Goal: Task Accomplishment & Management: Complete application form

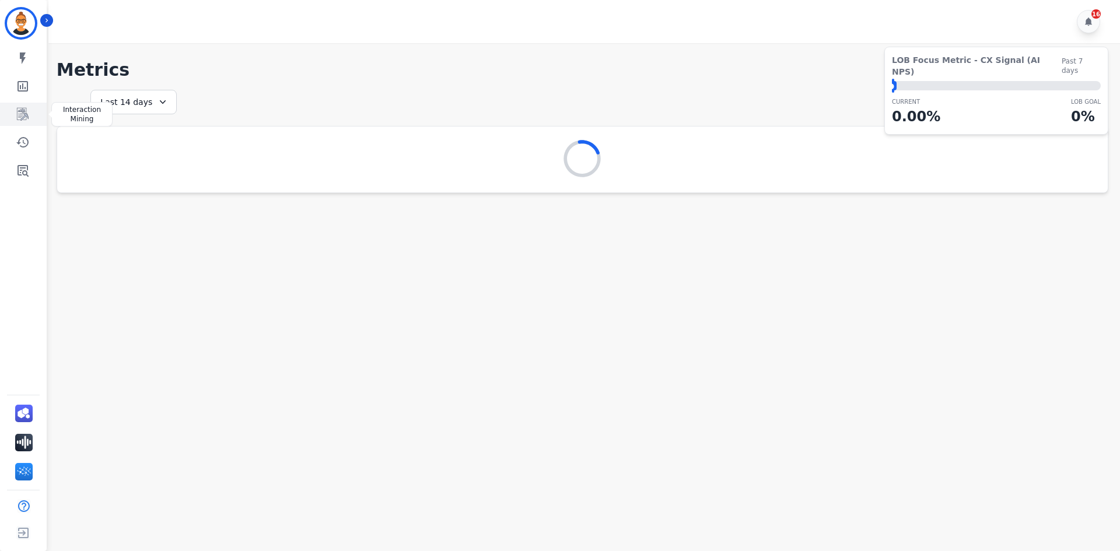
click at [20, 116] on icon "Sidebar" at bounding box center [23, 114] width 12 height 13
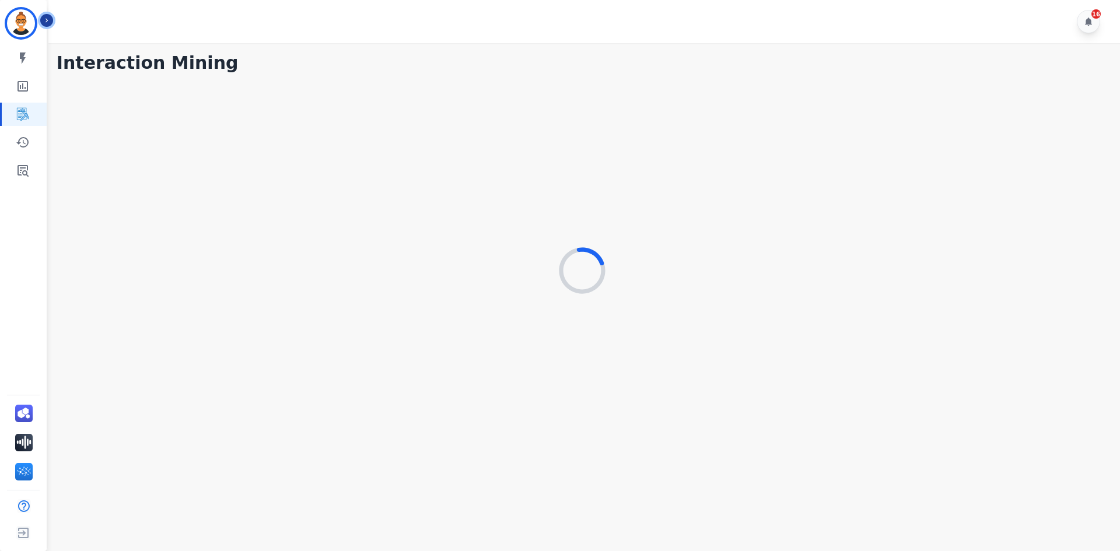
click at [43, 21] on icon "Sidebar" at bounding box center [47, 20] width 8 height 8
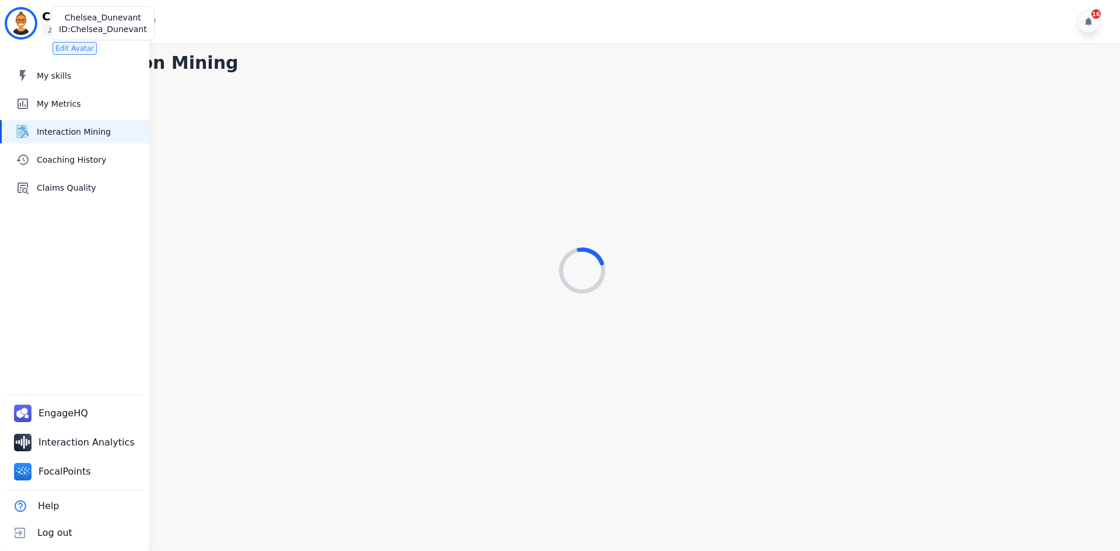
click at [22, 32] on img "Sidebar" at bounding box center [21, 23] width 28 height 28
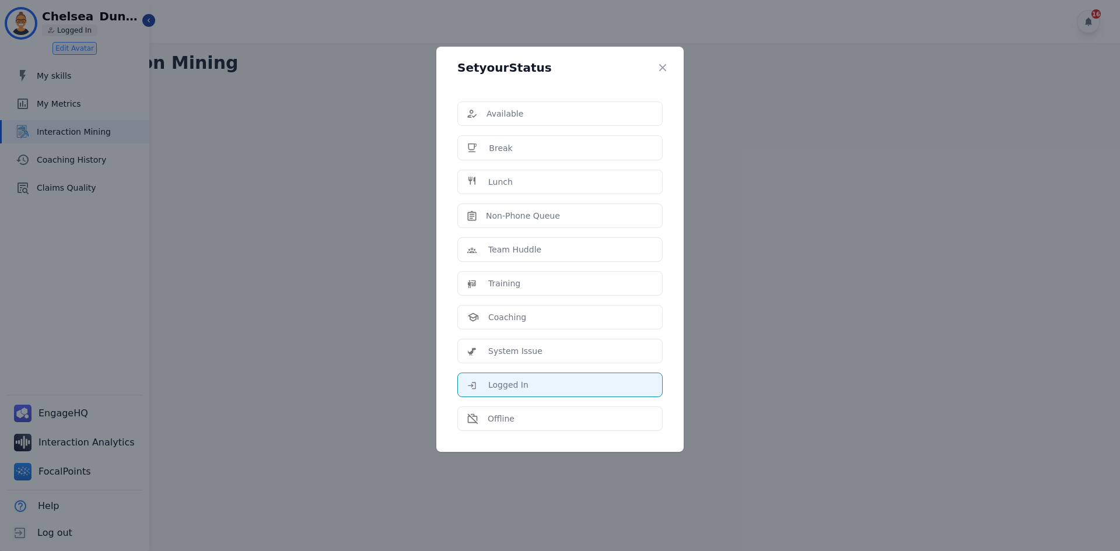
click at [24, 32] on div "Set your Status Available Break Lunch Non-Phone Queue Team Huddle Training Coac…" at bounding box center [560, 275] width 1120 height 551
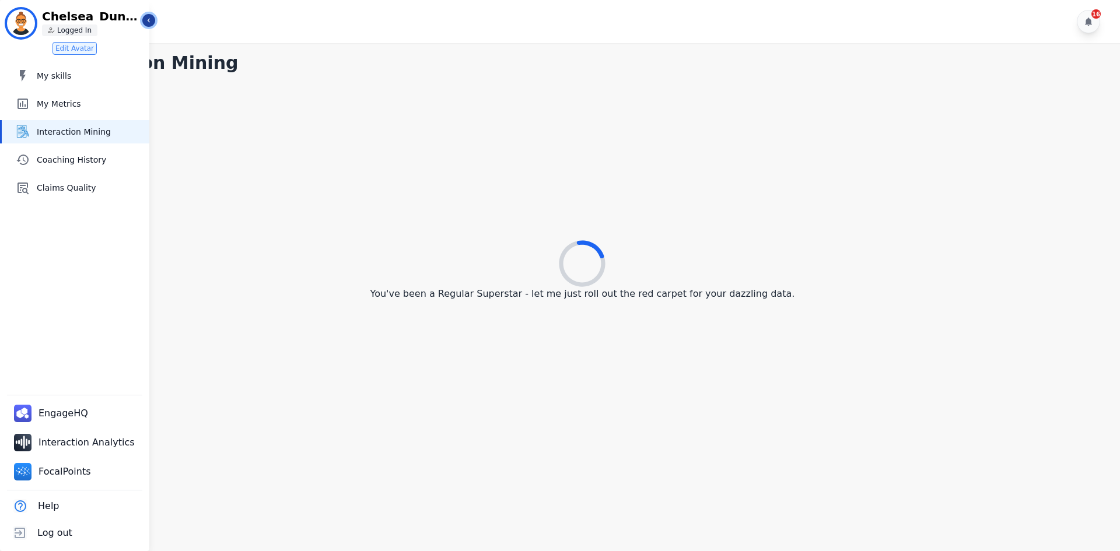
click at [149, 23] on icon "Sidebar" at bounding box center [149, 20] width 8 height 8
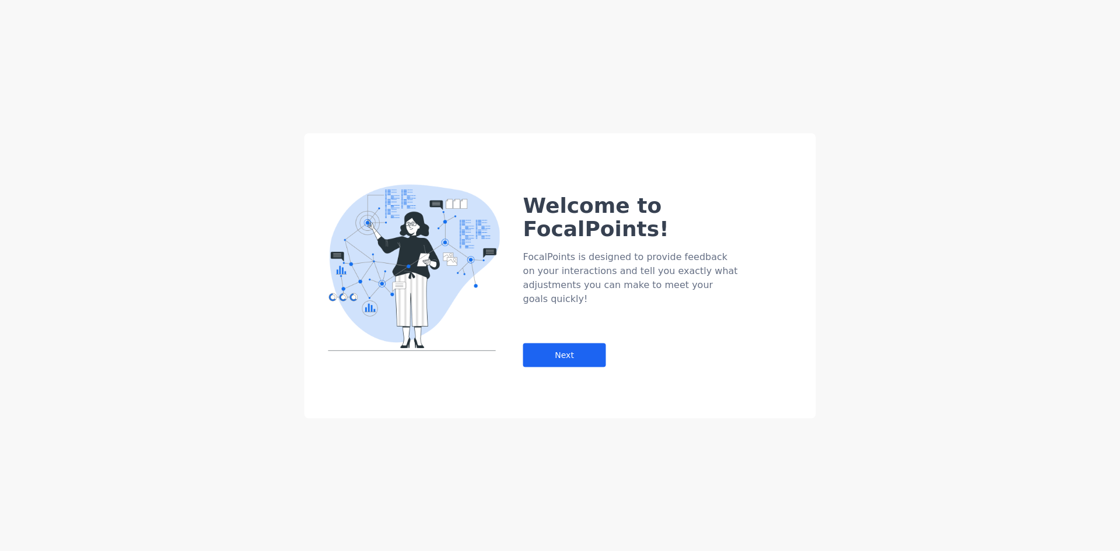
click at [563, 305] on div "Welcome to FocalPoints! FocalPoints is designed to provide feedback on your int…" at bounding box center [669, 257] width 293 height 220
click at [558, 343] on div "Next" at bounding box center [564, 355] width 83 height 24
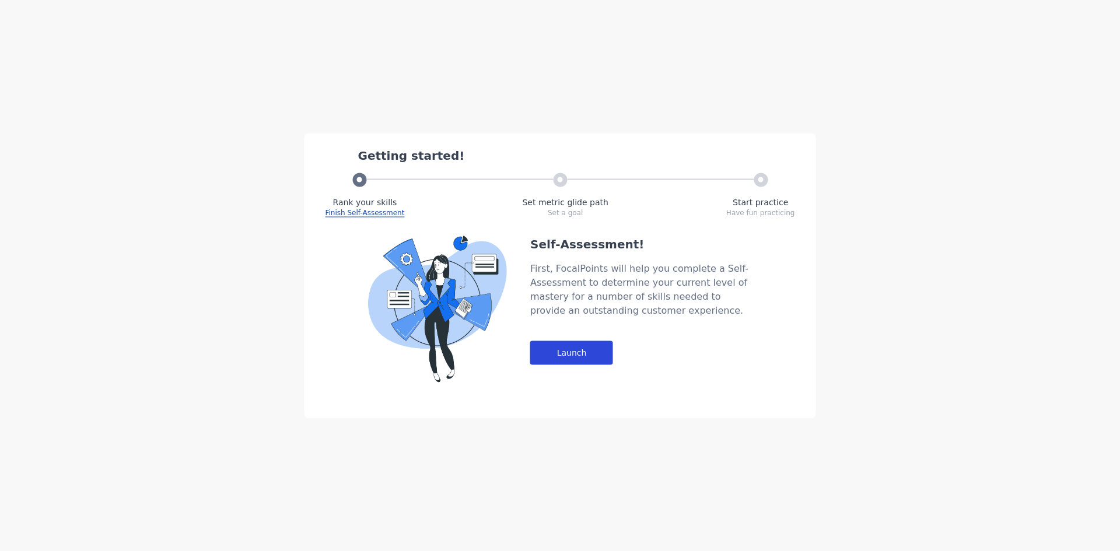
click at [561, 348] on div "Launch" at bounding box center [571, 353] width 83 height 24
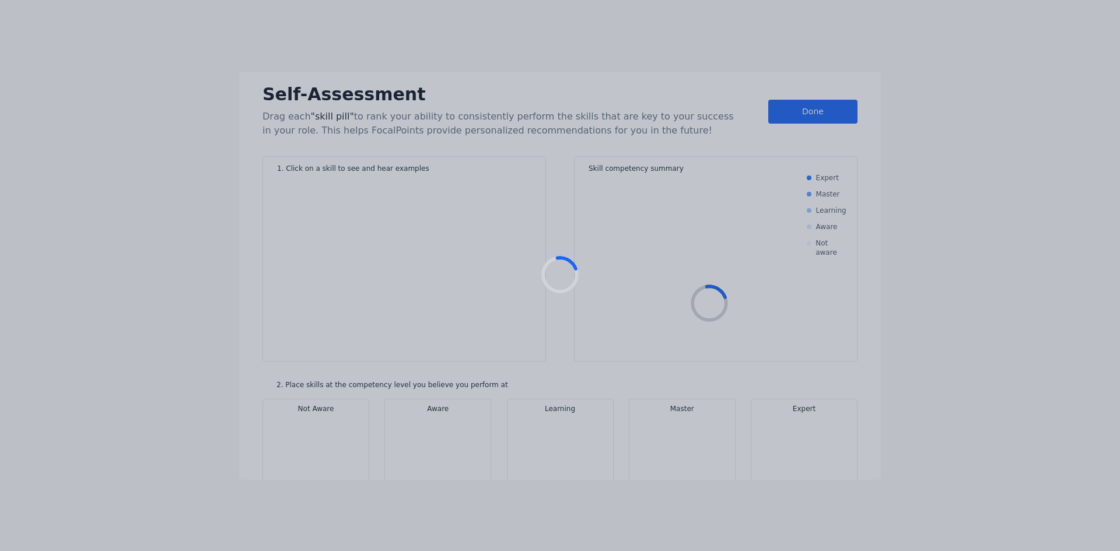
click at [643, 106] on div at bounding box center [560, 275] width 1120 height 551
click at [922, 78] on div at bounding box center [560, 275] width 1120 height 551
click at [851, 59] on div at bounding box center [560, 275] width 1120 height 551
click at [665, 180] on div at bounding box center [560, 275] width 1120 height 551
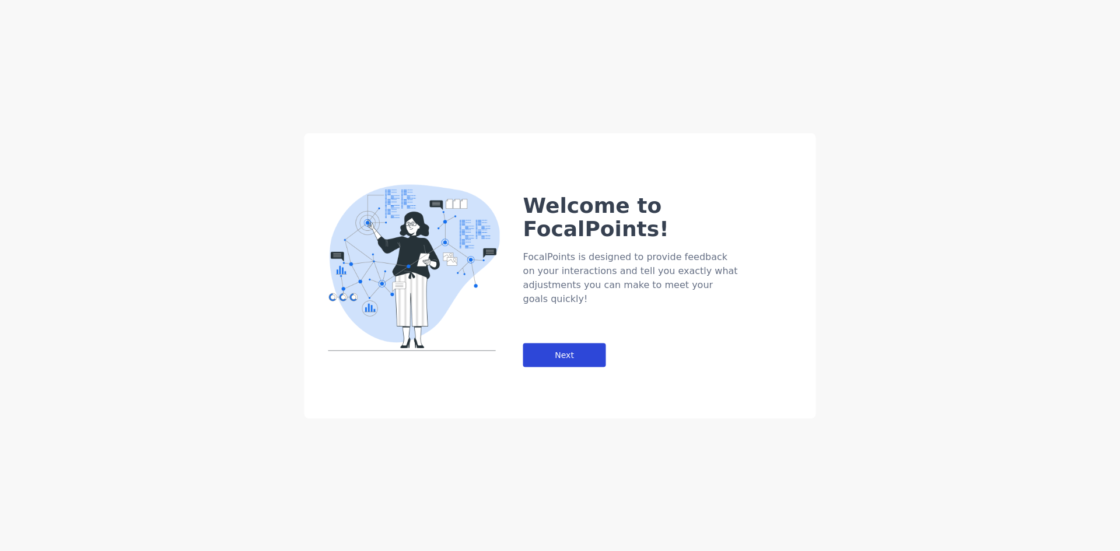
click at [550, 343] on div "Next" at bounding box center [564, 355] width 83 height 24
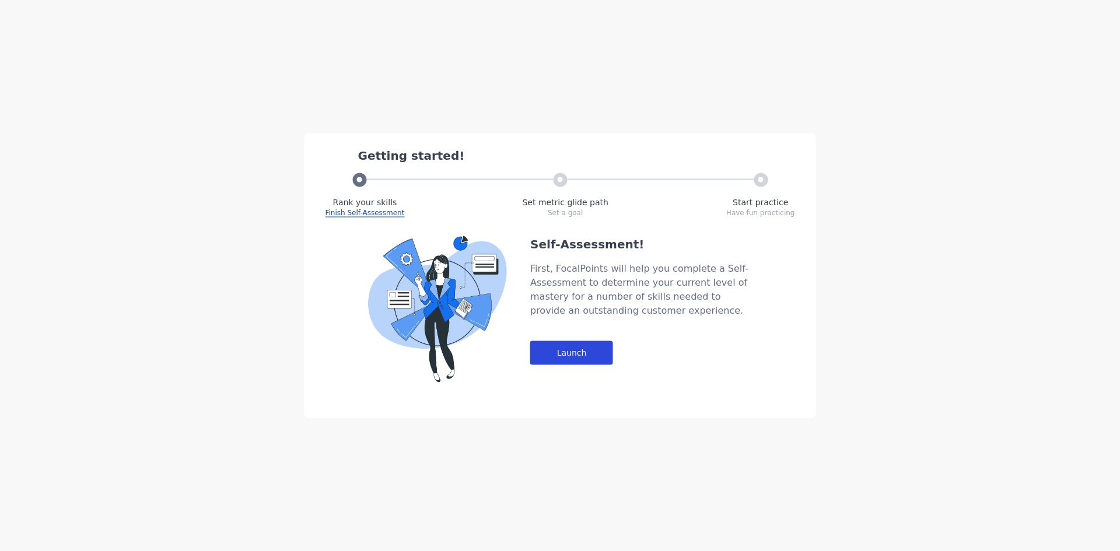
click at [588, 352] on div "Launch" at bounding box center [571, 353] width 83 height 24
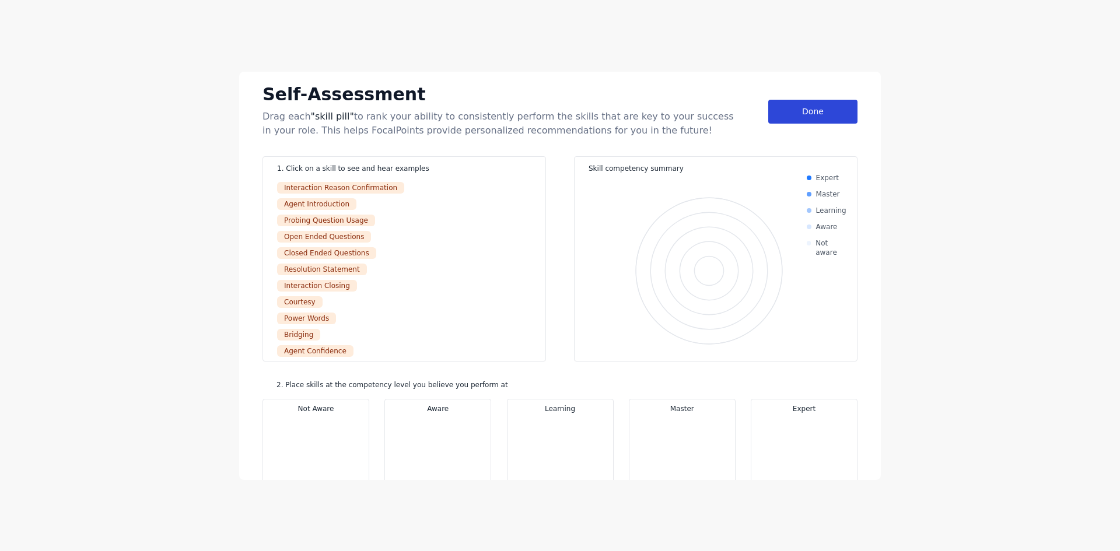
click at [821, 117] on div "Done" at bounding box center [813, 112] width 89 height 24
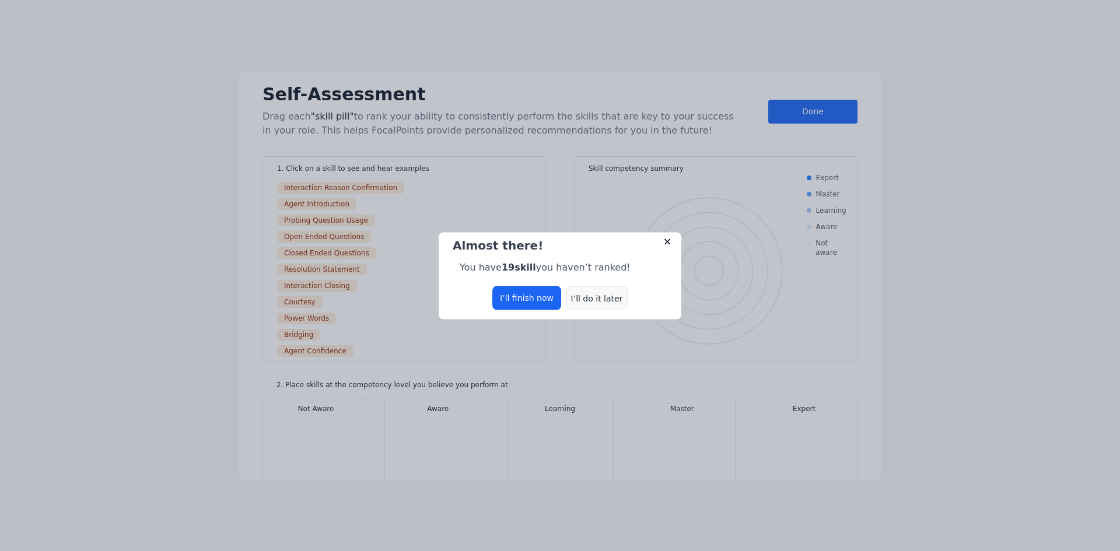
click at [576, 294] on div "I’ll do it later" at bounding box center [597, 298] width 62 height 24
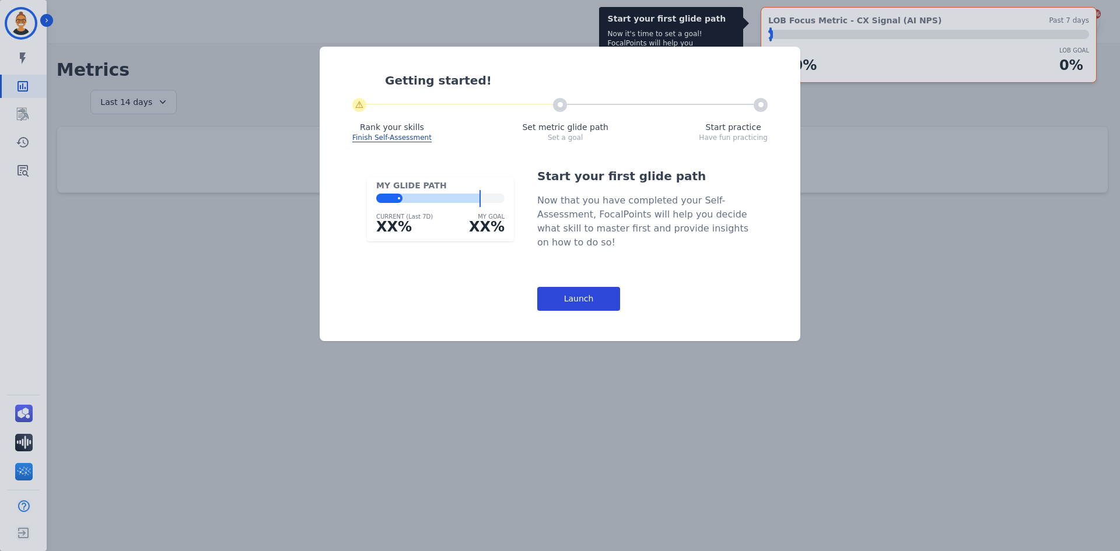
click at [563, 305] on div "Launch" at bounding box center [578, 299] width 83 height 24
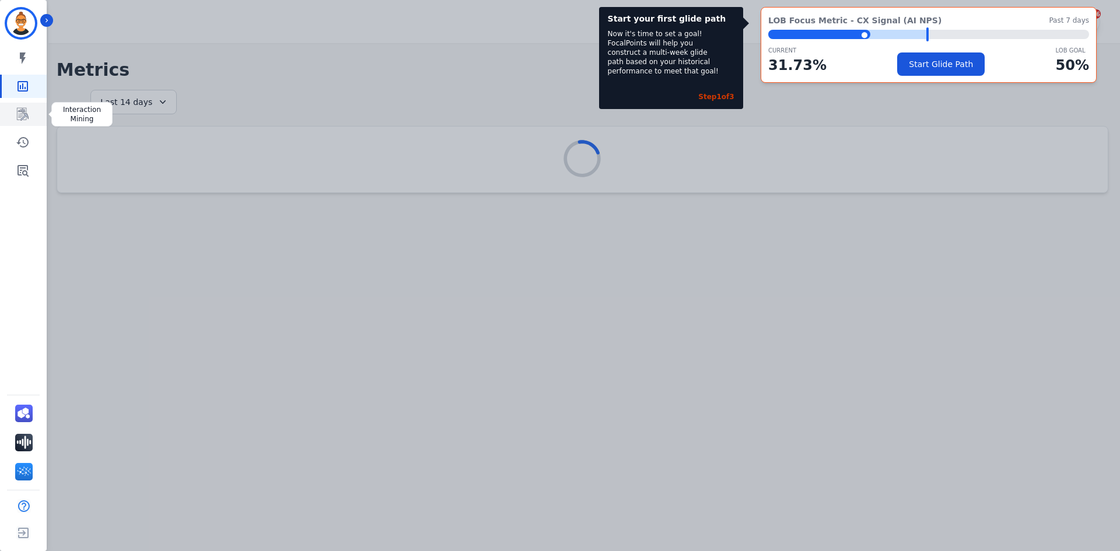
click at [34, 120] on link "Sidebar" at bounding box center [24, 114] width 45 height 23
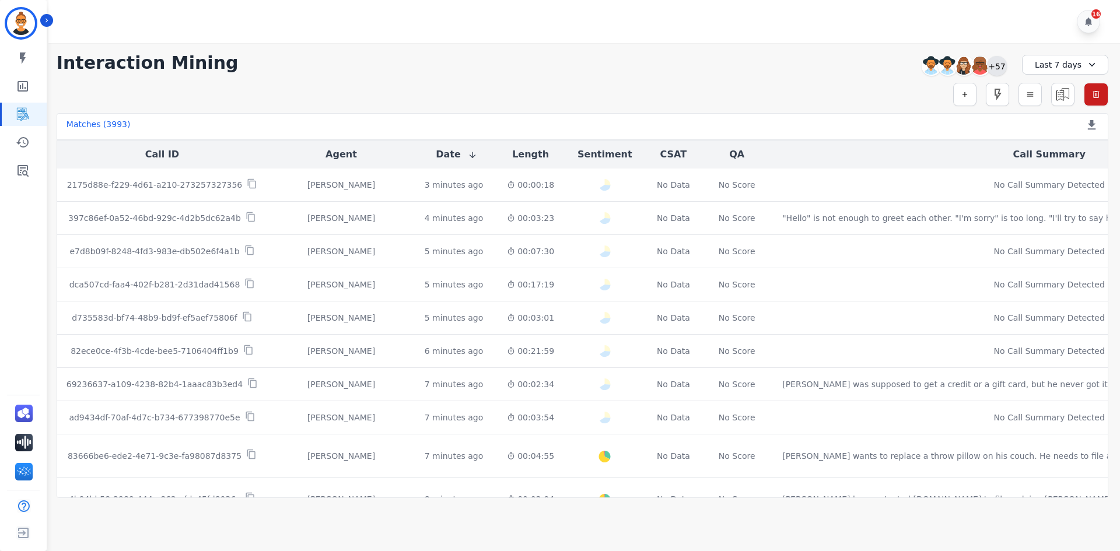
click at [1001, 70] on div "+57" at bounding box center [997, 66] width 20 height 20
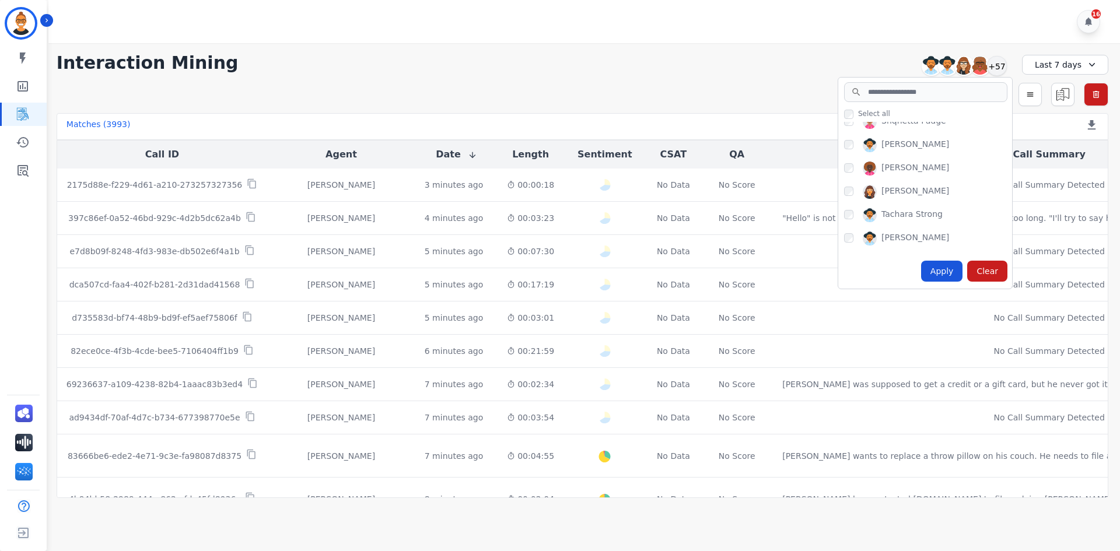
scroll to position [1292, 0]
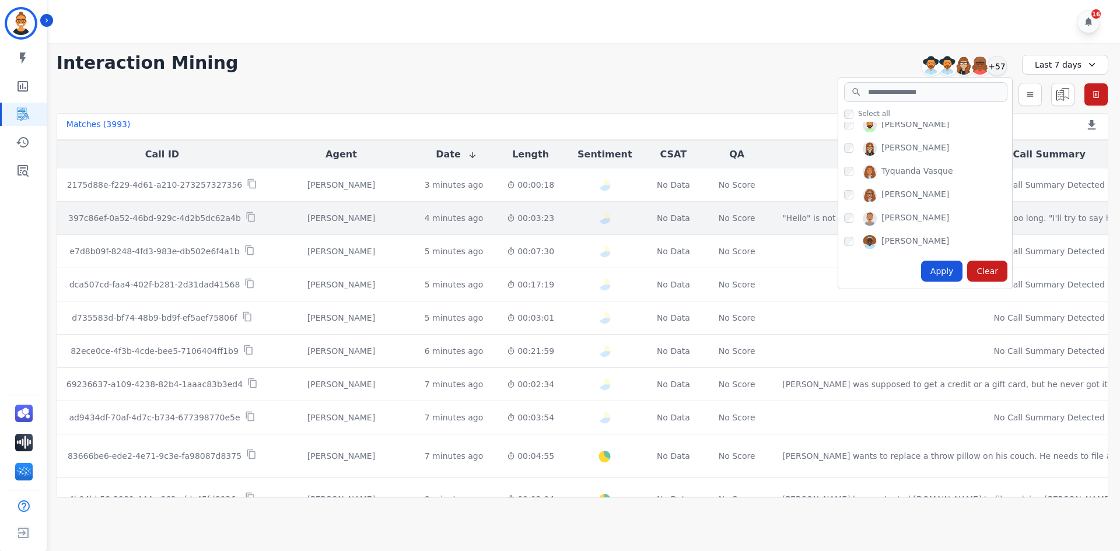
click at [312, 228] on td "[PERSON_NAME]" at bounding box center [341, 218] width 148 height 33
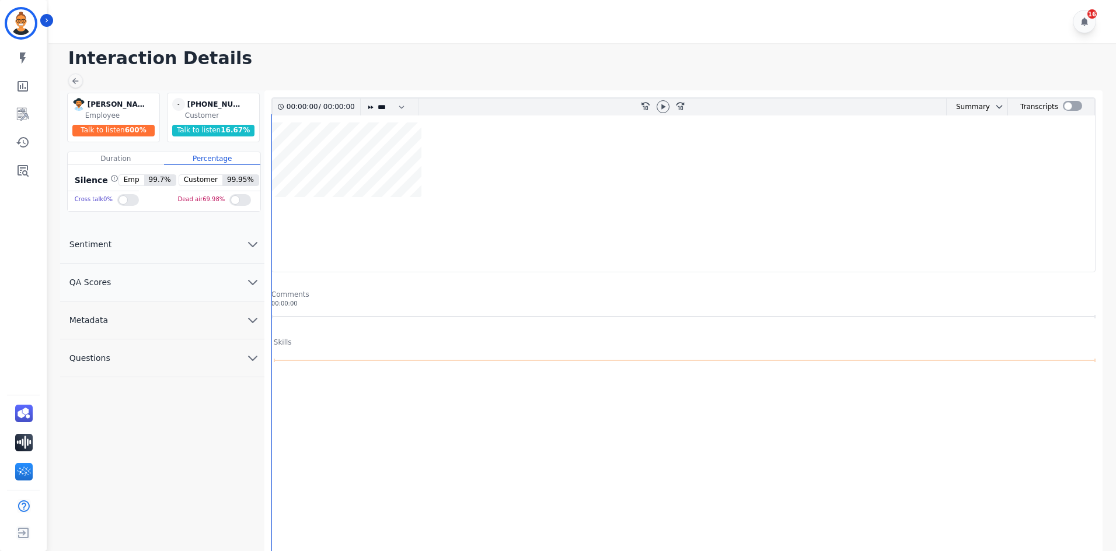
click at [153, 327] on button "Metadata" at bounding box center [162, 321] width 204 height 38
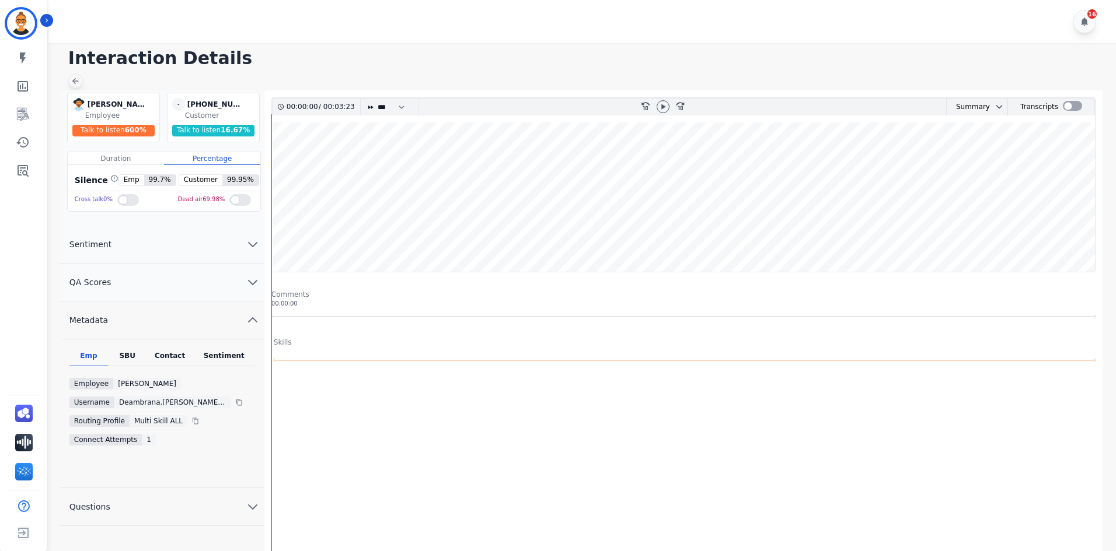
click at [78, 75] on div at bounding box center [75, 81] width 15 height 15
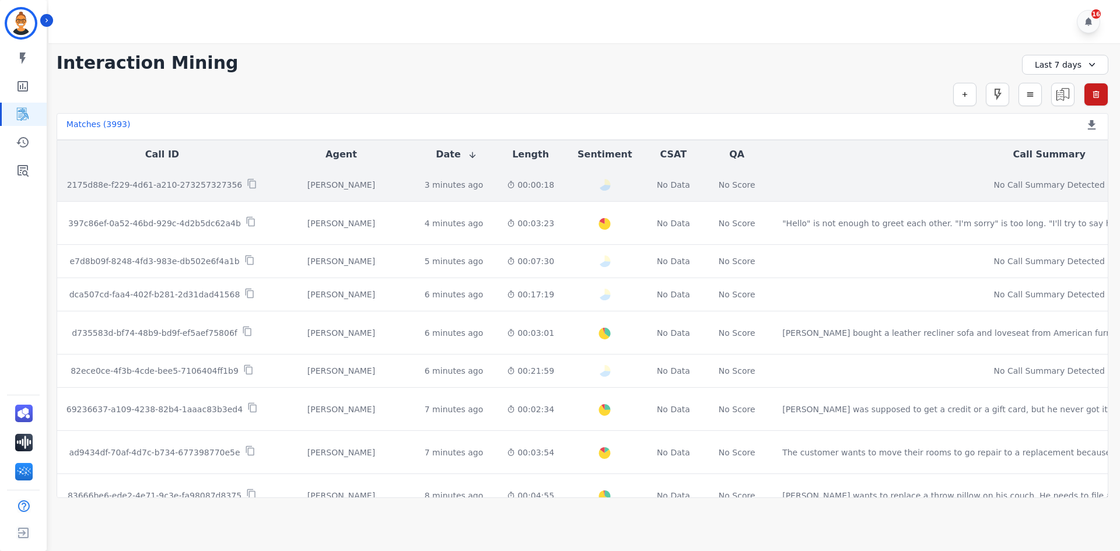
click at [360, 191] on td "[PERSON_NAME]" at bounding box center [341, 185] width 148 height 33
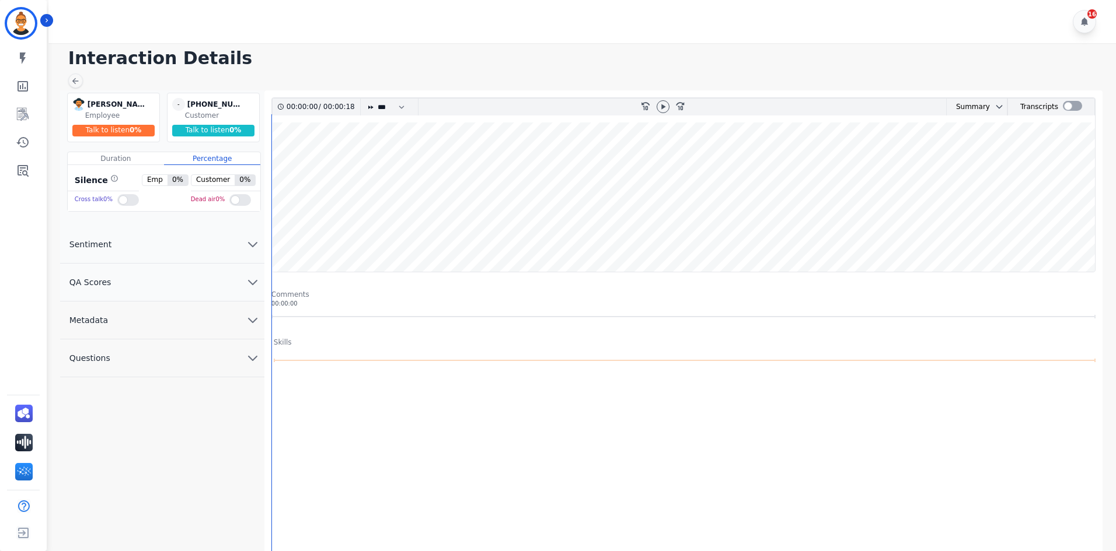
click at [210, 317] on button "Metadata" at bounding box center [162, 321] width 204 height 38
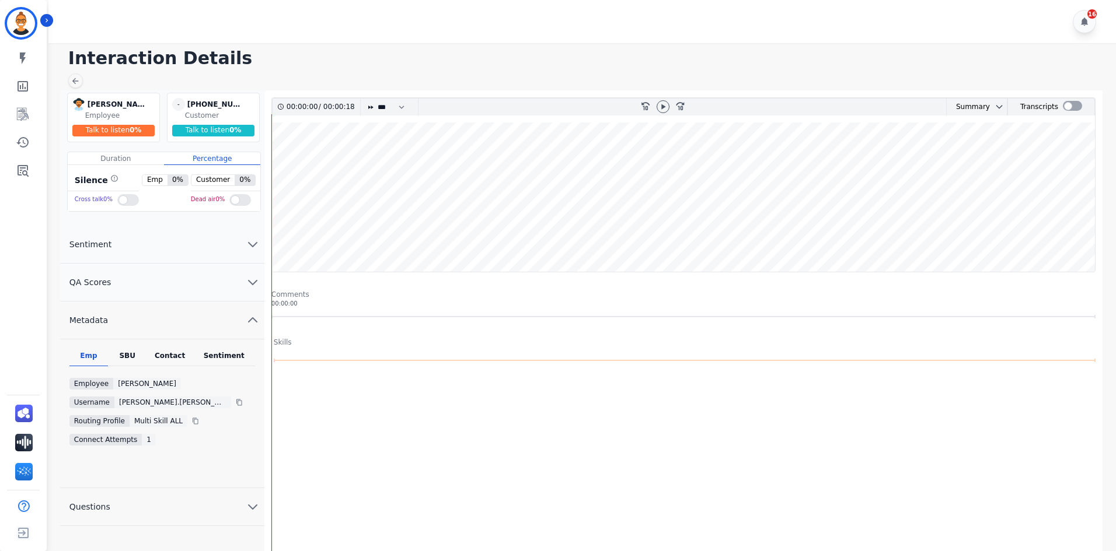
drag, startPoint x: 212, startPoint y: 285, endPoint x: 53, endPoint y: 118, distance: 231.6
click at [164, 241] on div "[PERSON_NAME] [PERSON_NAME] Employee Talk to listen 0 % - [PHONE_NUMBER] [PHONE…" at bounding box center [162, 195] width 204 height 211
click at [68, 79] on div at bounding box center [75, 81] width 15 height 15
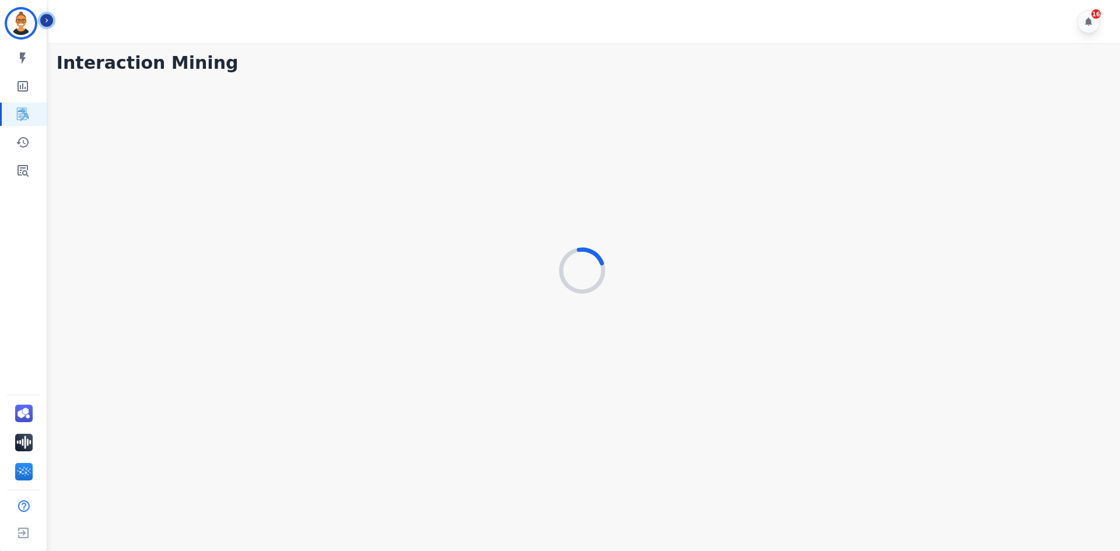
click at [51, 25] on button "Icon description" at bounding box center [46, 20] width 13 height 13
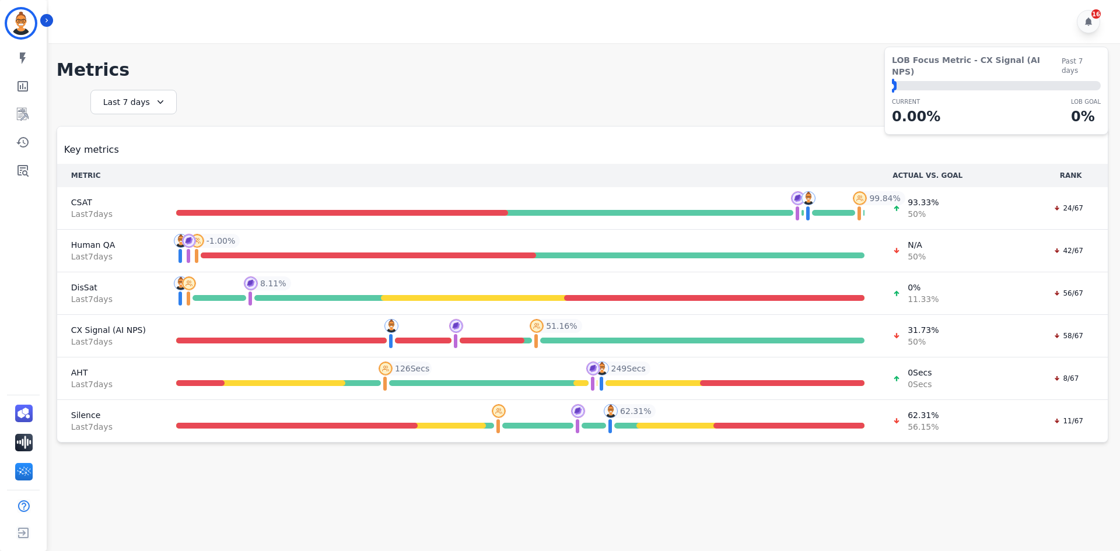
click at [53, 26] on div "16" at bounding box center [586, 21] width 1076 height 43
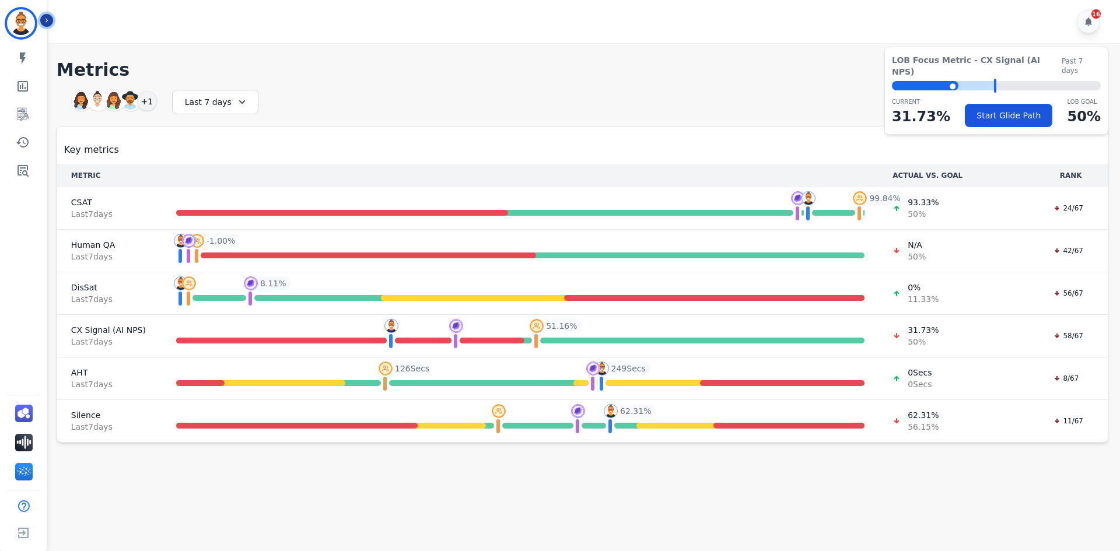
click at [49, 20] on icon "Sidebar" at bounding box center [47, 20] width 8 height 8
